Goal: Find specific page/section: Find specific page/section

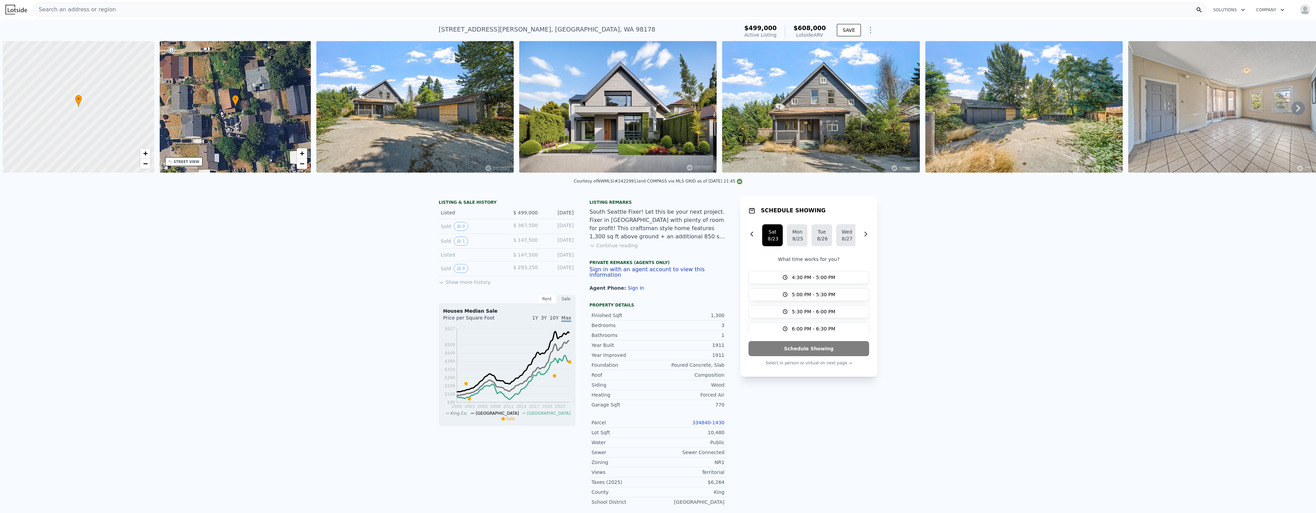
scroll to position [0, 329]
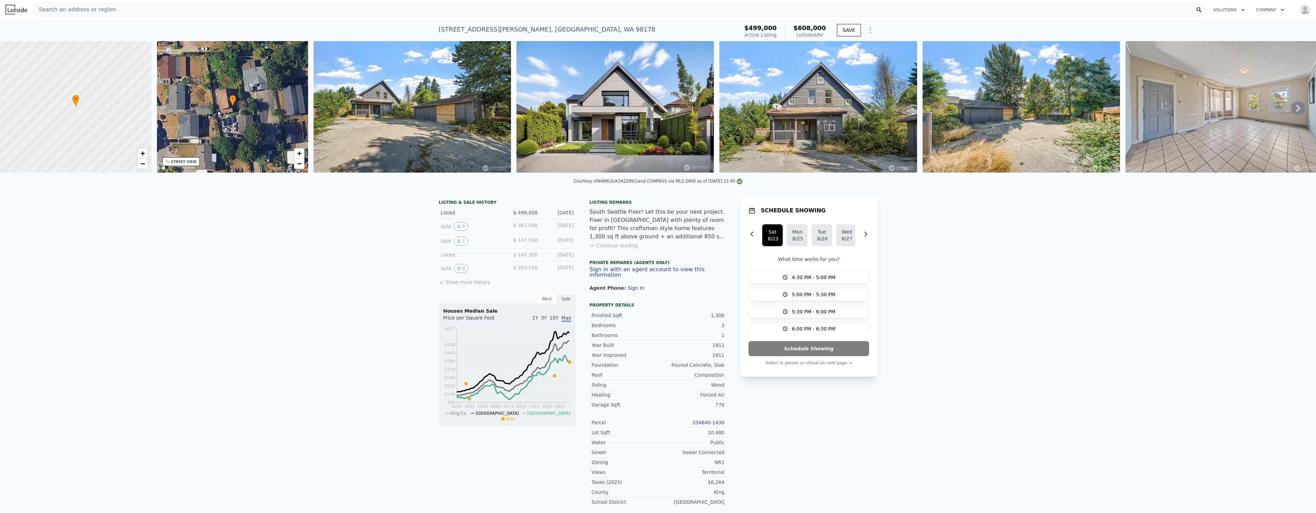
click at [302, 286] on div "LISTING & SALE HISTORY Listed $ 499,000 [DATE] Sold 0 $ 367,500 [DATE] Sold 1 $…" at bounding box center [658, 412] width 1316 height 441
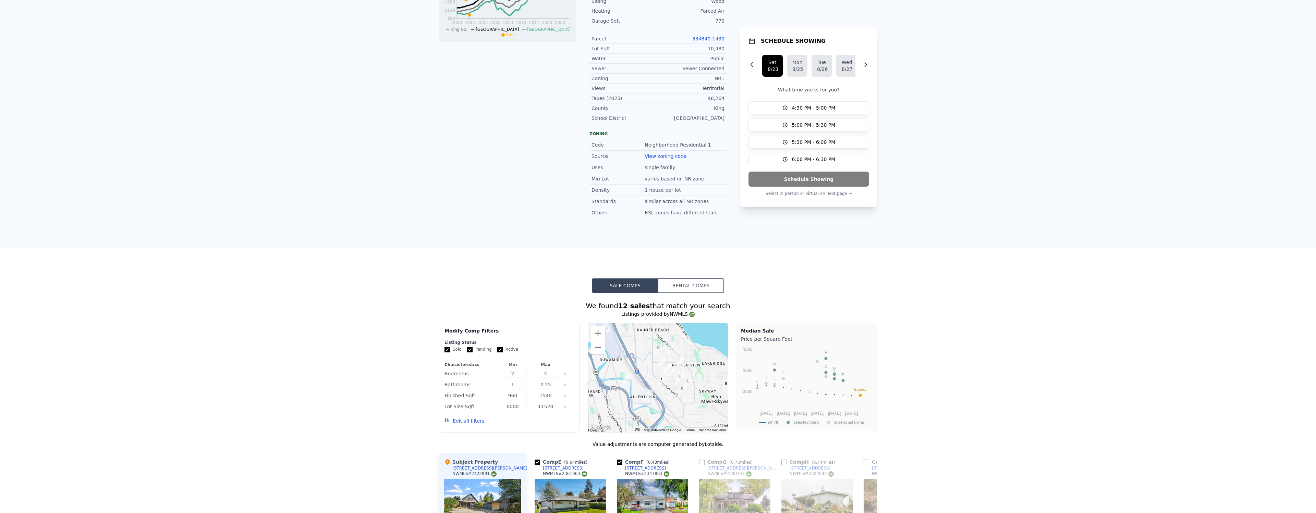
scroll to position [0, 0]
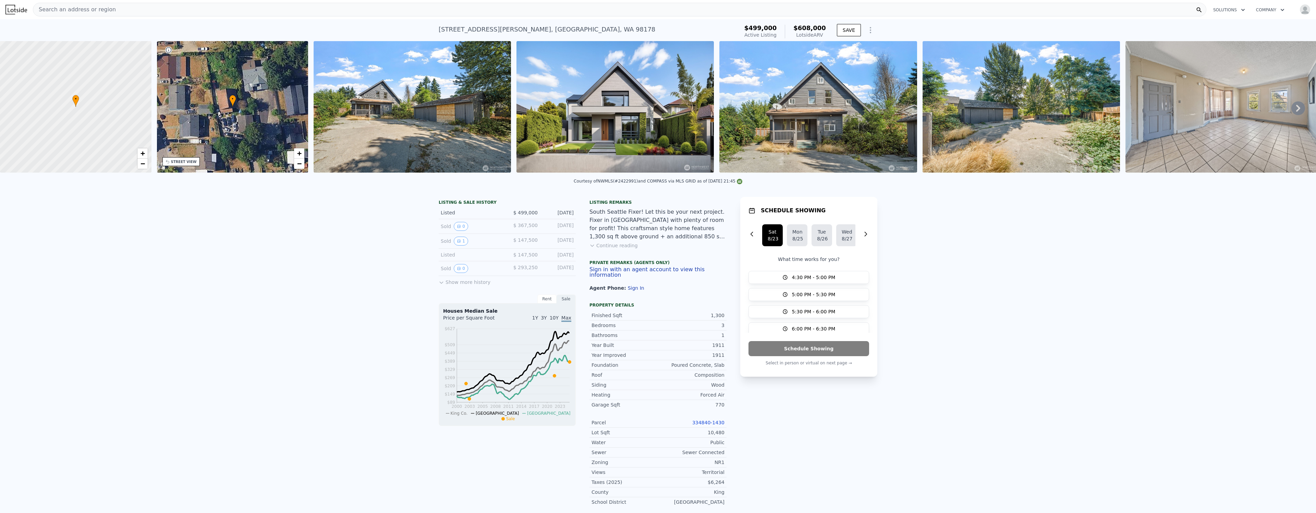
click at [15, 12] on img at bounding box center [16, 10] width 22 height 10
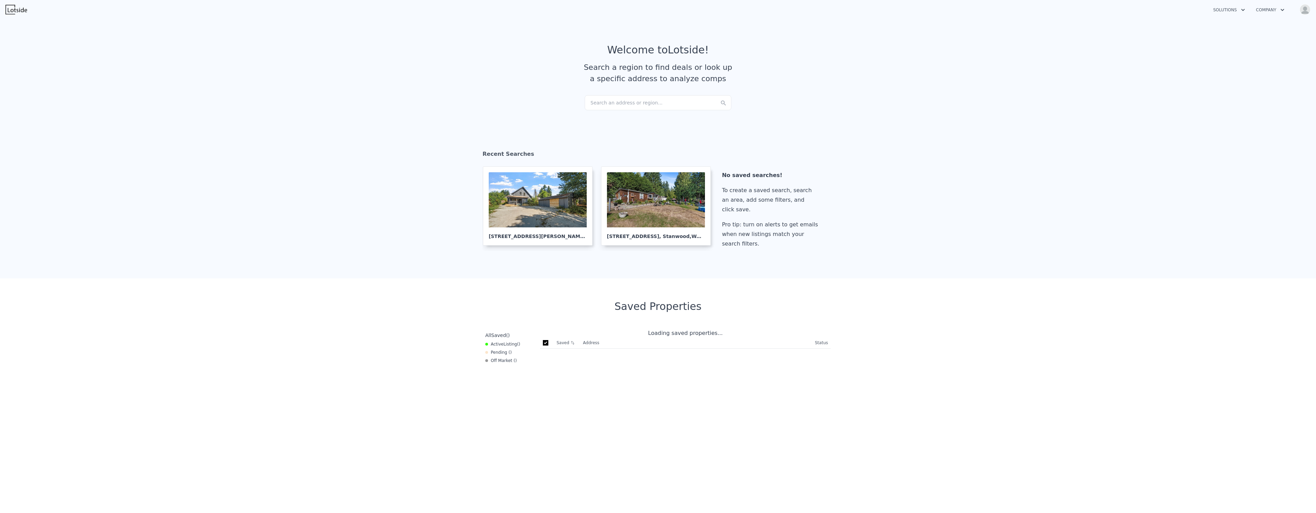
checkbox input "true"
click at [945, 141] on section "Recent Searches [STREET_ADDRESS][PERSON_NAME] [STREET_ADDRESS] No saved searche…" at bounding box center [658, 201] width 1316 height 156
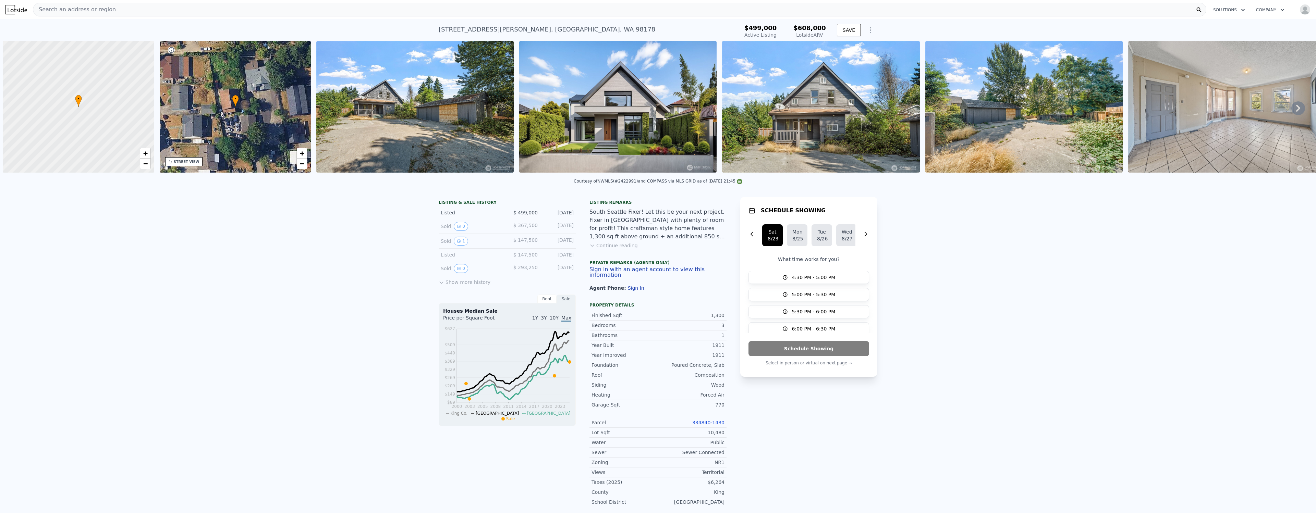
scroll to position [0, 3]
